Goal: Task Accomplishment & Management: Use online tool/utility

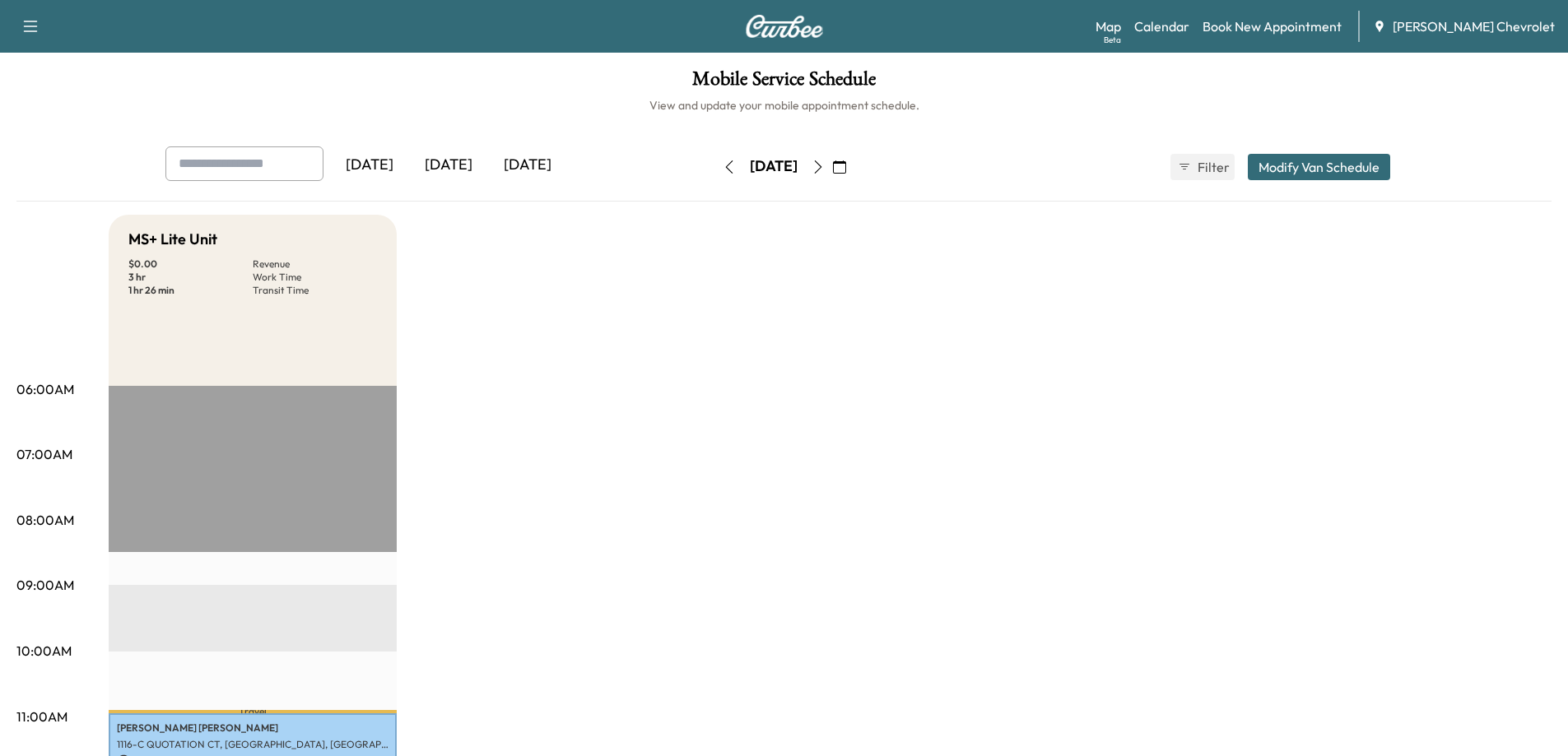
click at [824, 167] on icon "button" at bounding box center [818, 167] width 13 height 13
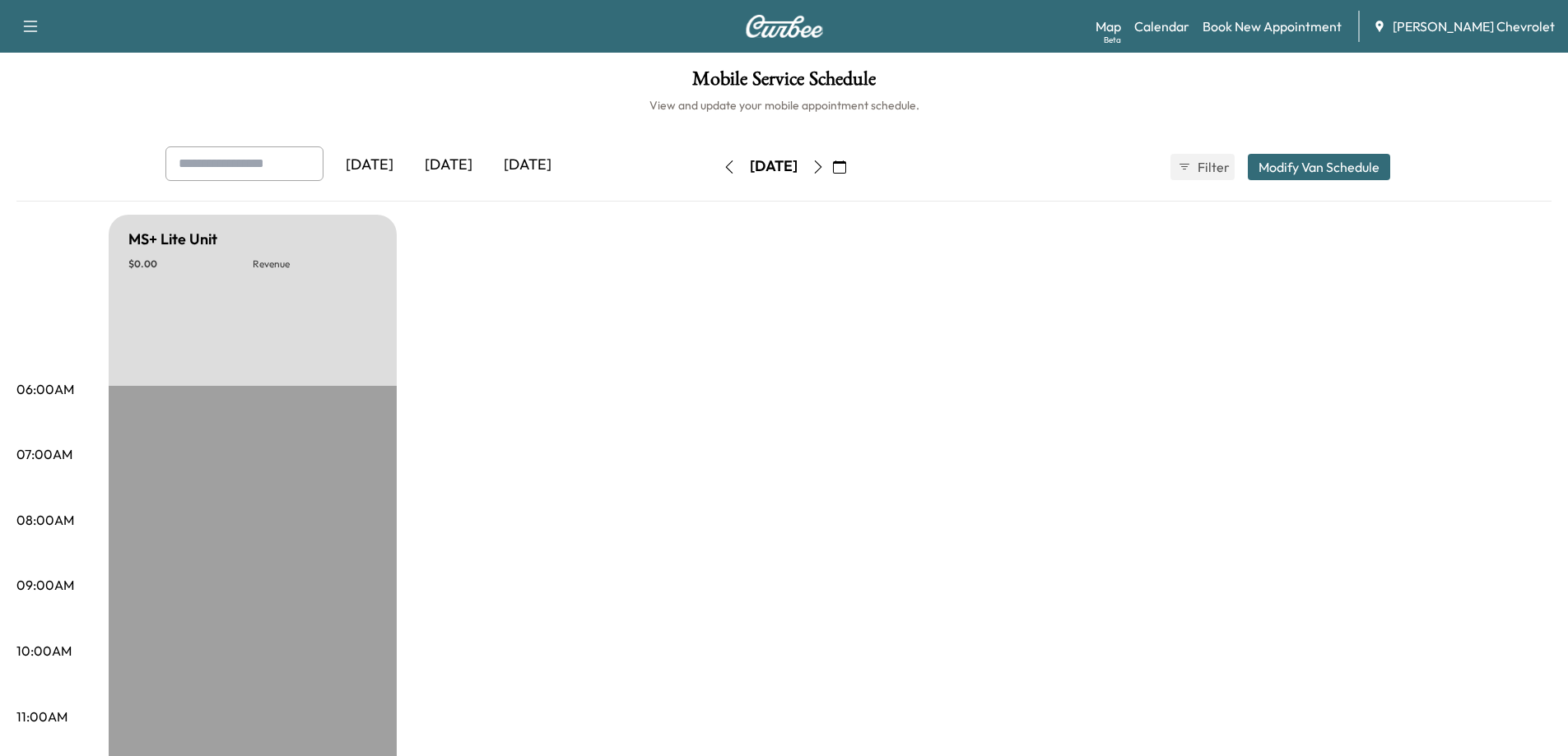
click at [824, 163] on icon "button" at bounding box center [818, 167] width 13 height 13
click at [846, 167] on icon "button" at bounding box center [839, 167] width 13 height 13
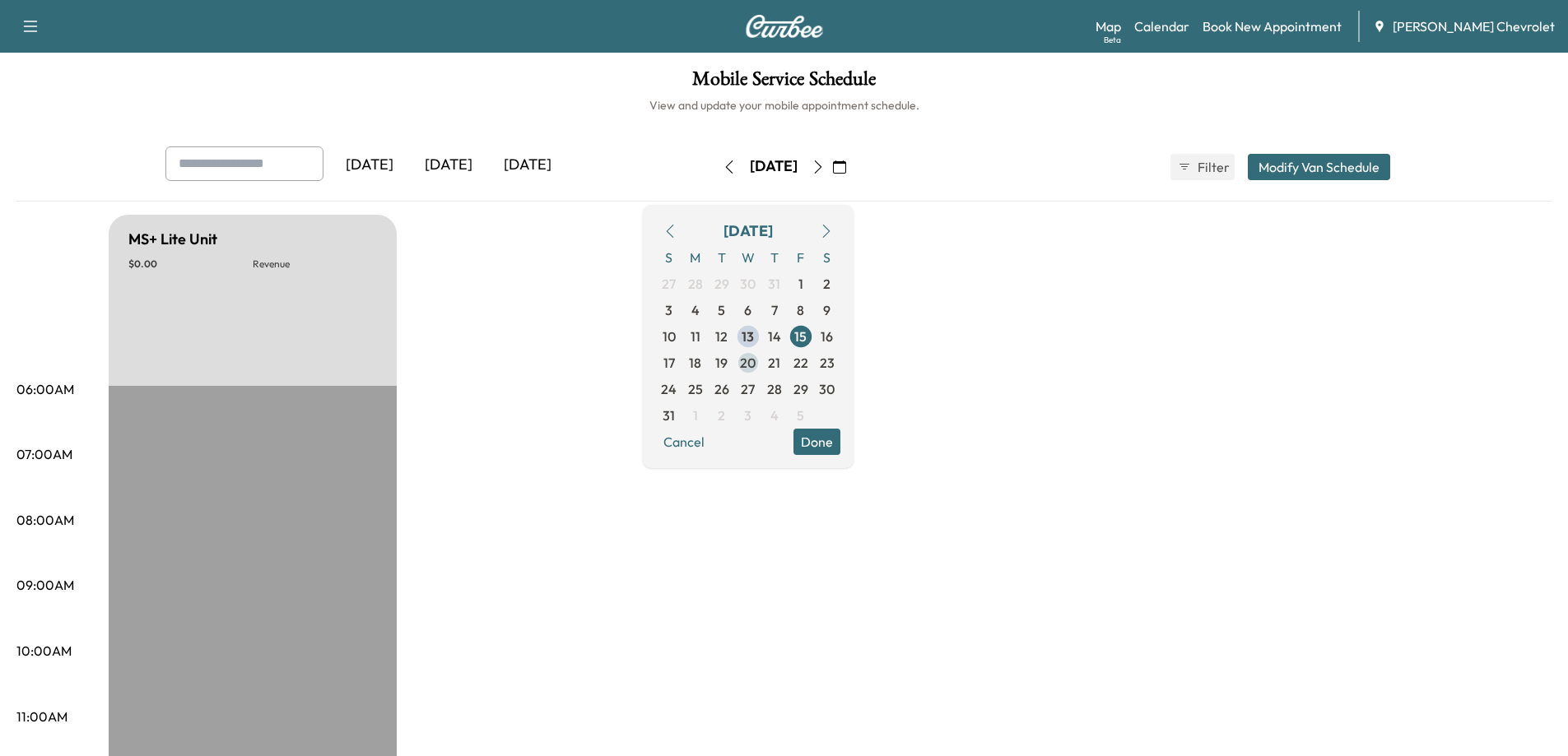
click at [756, 356] on span "20" at bounding box center [747, 363] width 16 height 20
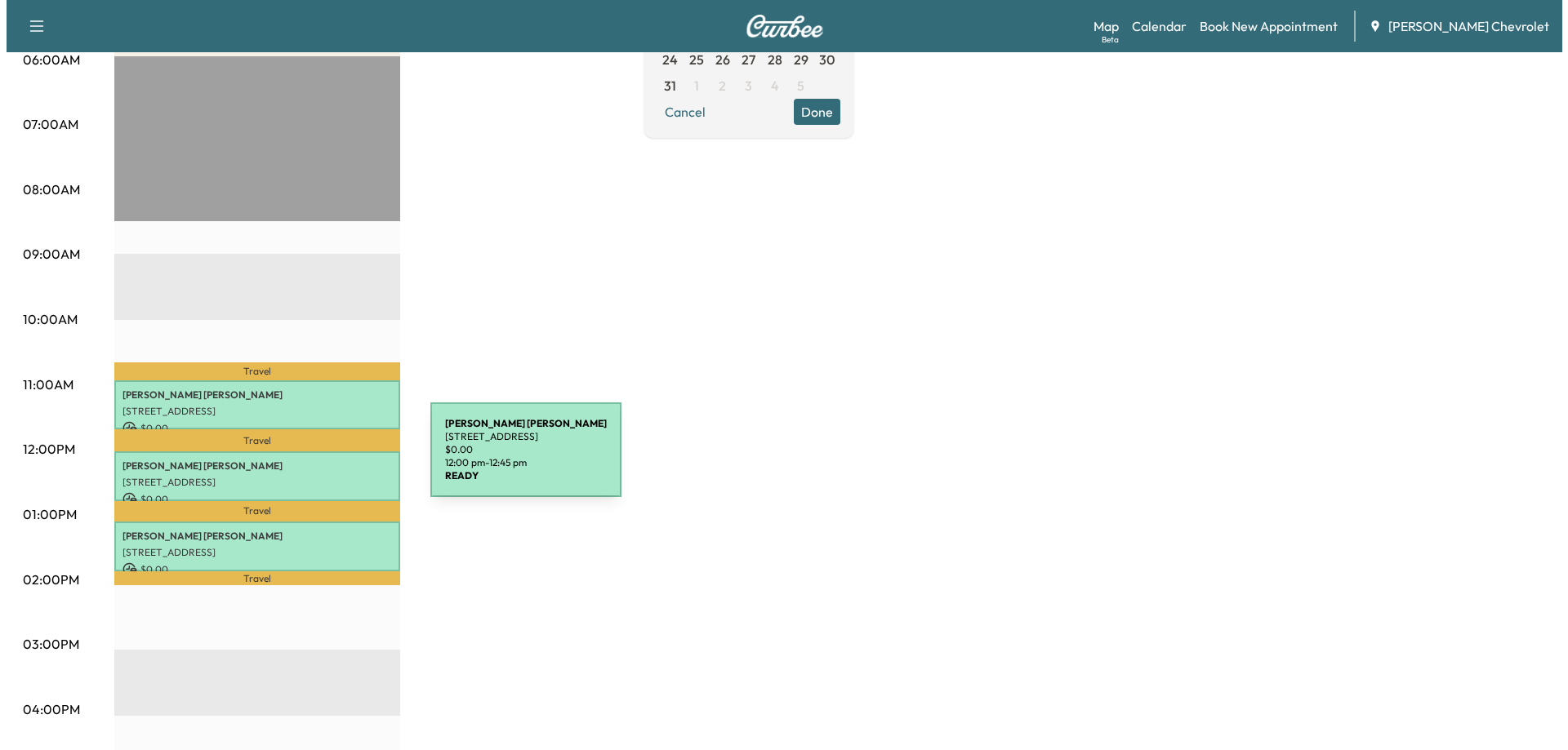
scroll to position [408, 0]
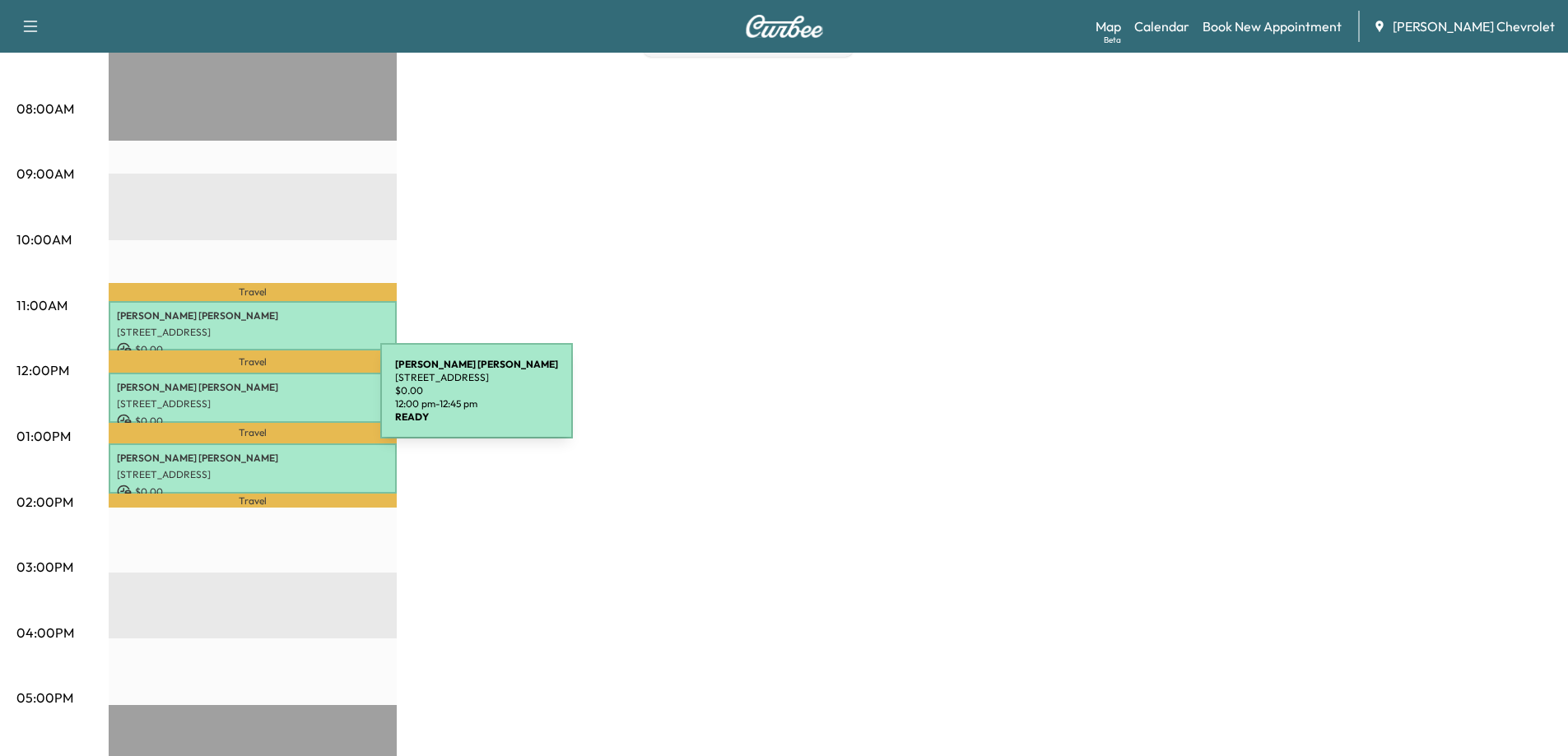
click at [257, 401] on p "[STREET_ADDRESS]" at bounding box center [253, 404] width 271 height 13
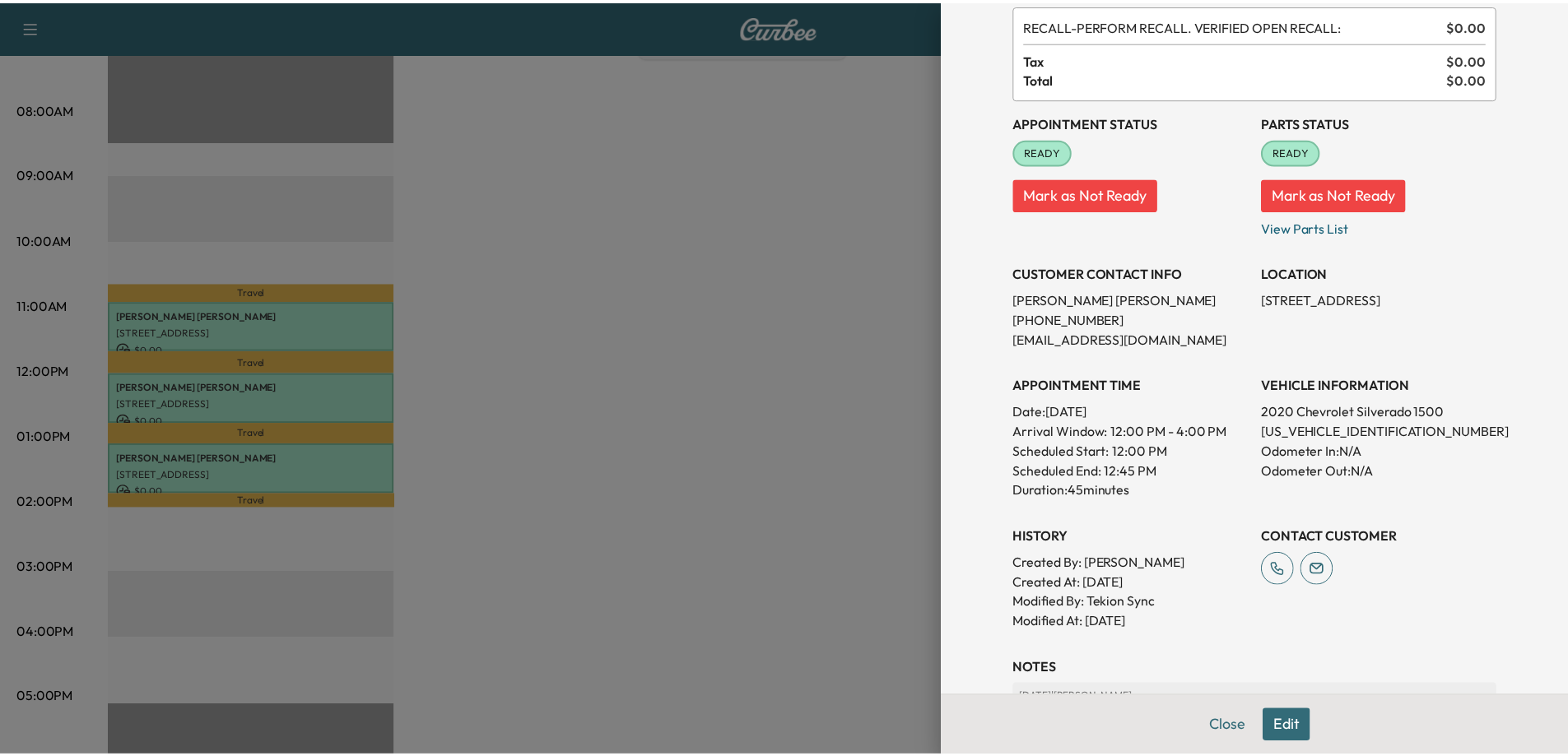
scroll to position [87, 0]
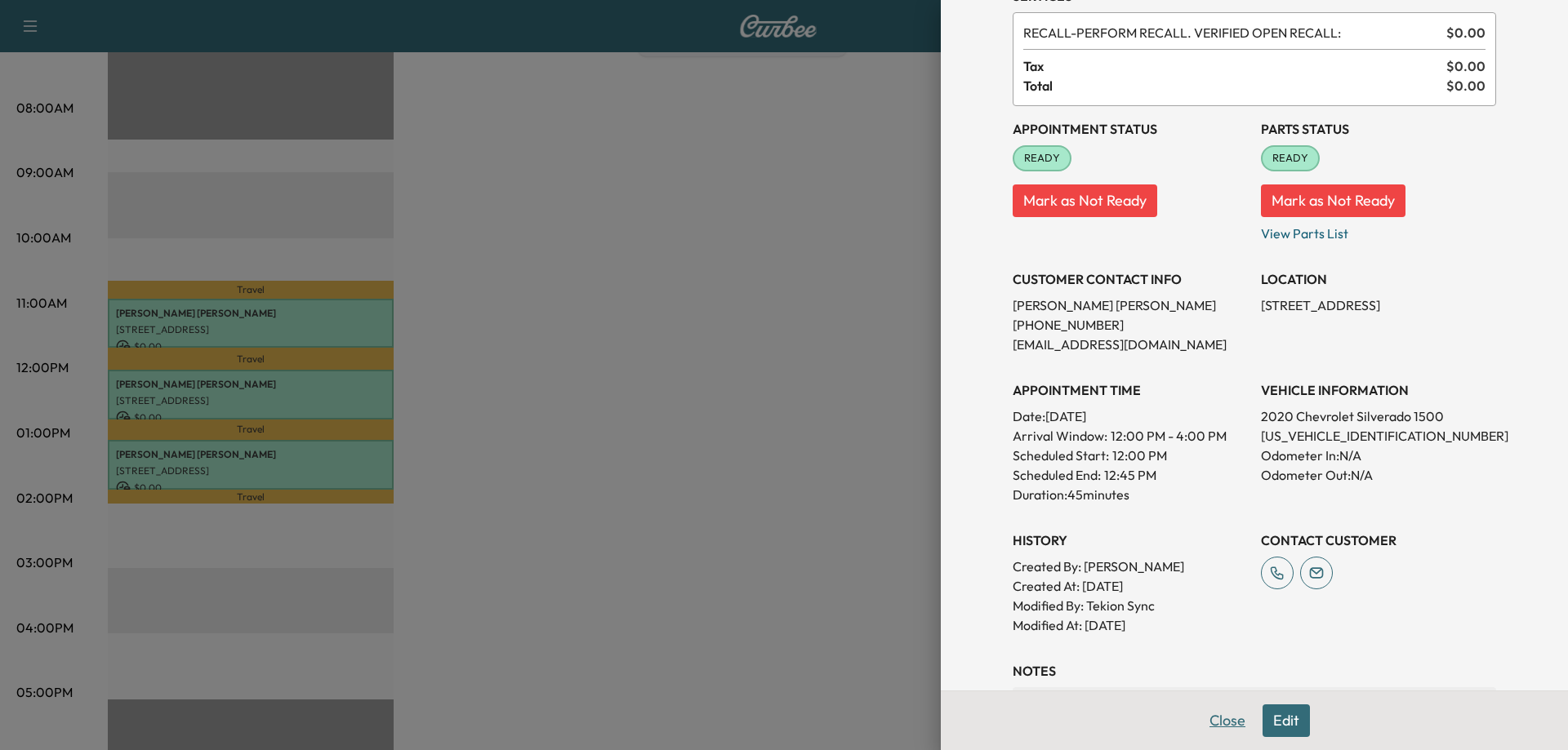
click at [1200, 719] on button "Close" at bounding box center [1227, 721] width 57 height 33
